Goal: Task Accomplishment & Management: Manage account settings

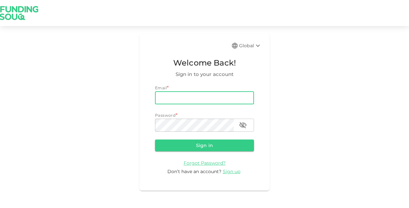
click at [202, 96] on input "email" at bounding box center [204, 97] width 99 height 13
type input "[EMAIL_ADDRESS][DOMAIN_NAME]"
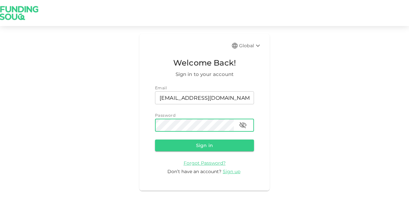
click at [155, 139] on button "Sign in" at bounding box center [204, 145] width 99 height 12
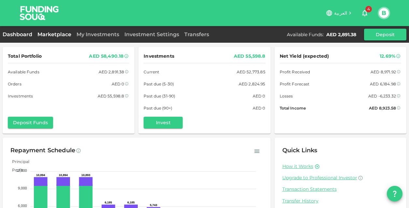
click at [41, 33] on link "Marketplace" at bounding box center [54, 34] width 39 height 6
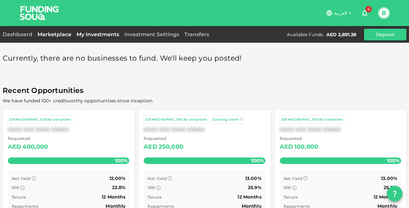
click at [94, 34] on link "My Investments" at bounding box center [98, 34] width 48 height 6
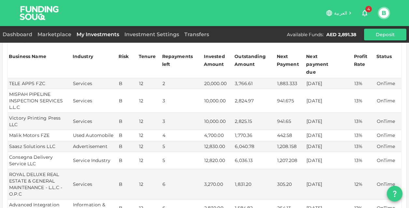
scroll to position [163, 0]
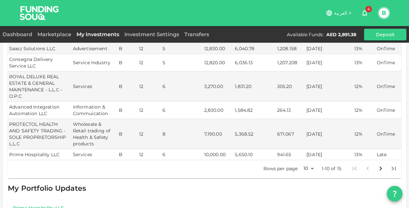
click at [305, 153] on body "العربية 4 B Dashboard Marketplace My Investments Investment Settings Transfers …" at bounding box center [204, 104] width 409 height 208
click at [304, 171] on li "25" at bounding box center [304, 173] width 20 height 12
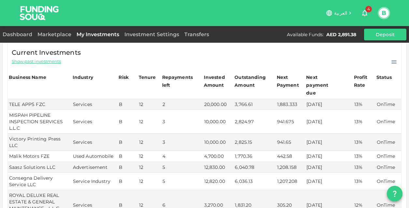
scroll to position [0, 0]
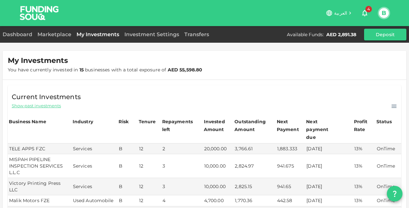
click at [49, 107] on span "Show past investments" at bounding box center [36, 106] width 49 height 6
type input "10"
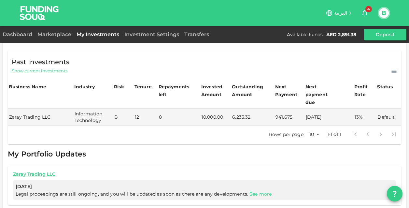
scroll to position [46, 0]
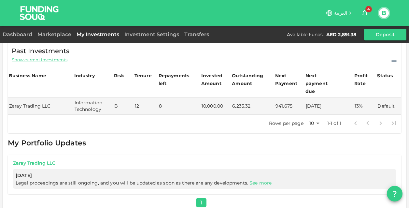
click at [263, 180] on link "See more" at bounding box center [260, 183] width 22 height 6
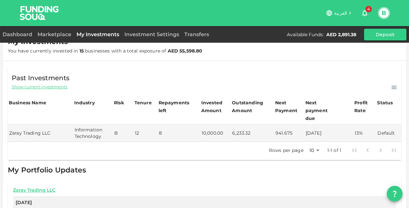
scroll to position [0, 0]
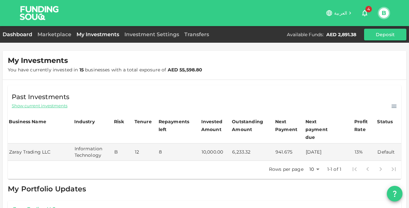
click at [12, 35] on link "Dashboard" at bounding box center [19, 34] width 32 height 6
